Goal: Information Seeking & Learning: Learn about a topic

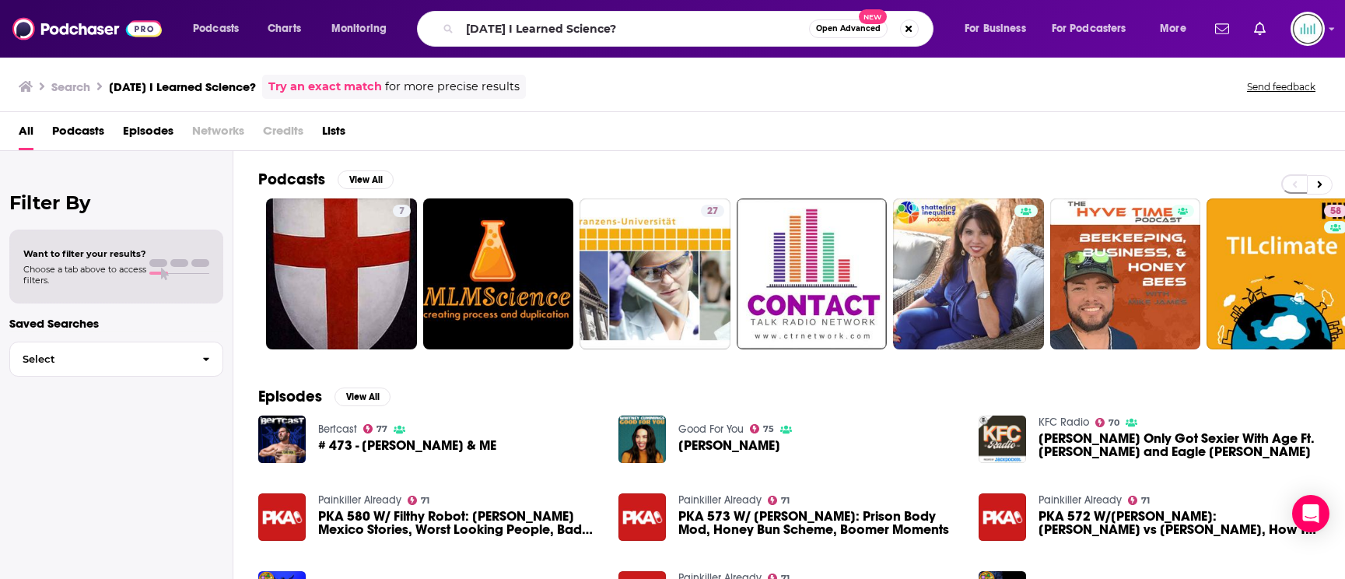
click at [692, 27] on input "[DATE] I Learned Science?" at bounding box center [634, 28] width 349 height 25
type input "scary story podcast"
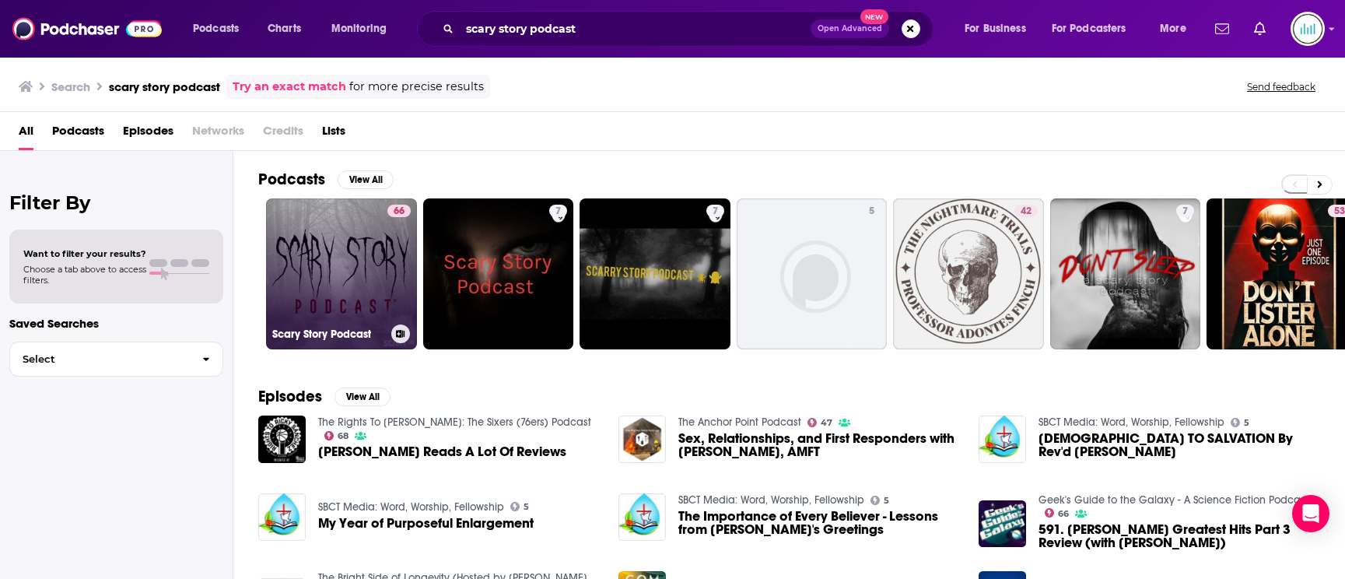
click at [322, 264] on link "66 Scary Story Podcast" at bounding box center [341, 273] width 151 height 151
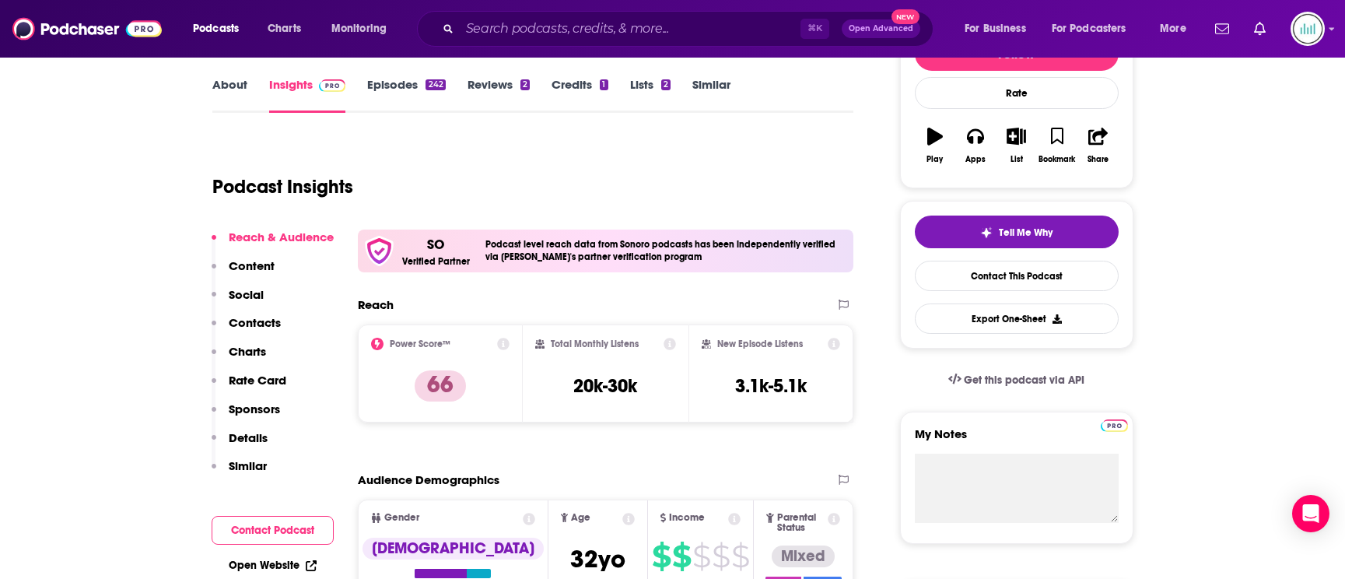
scroll to position [282, 0]
